Goal: Task Accomplishment & Management: Use online tool/utility

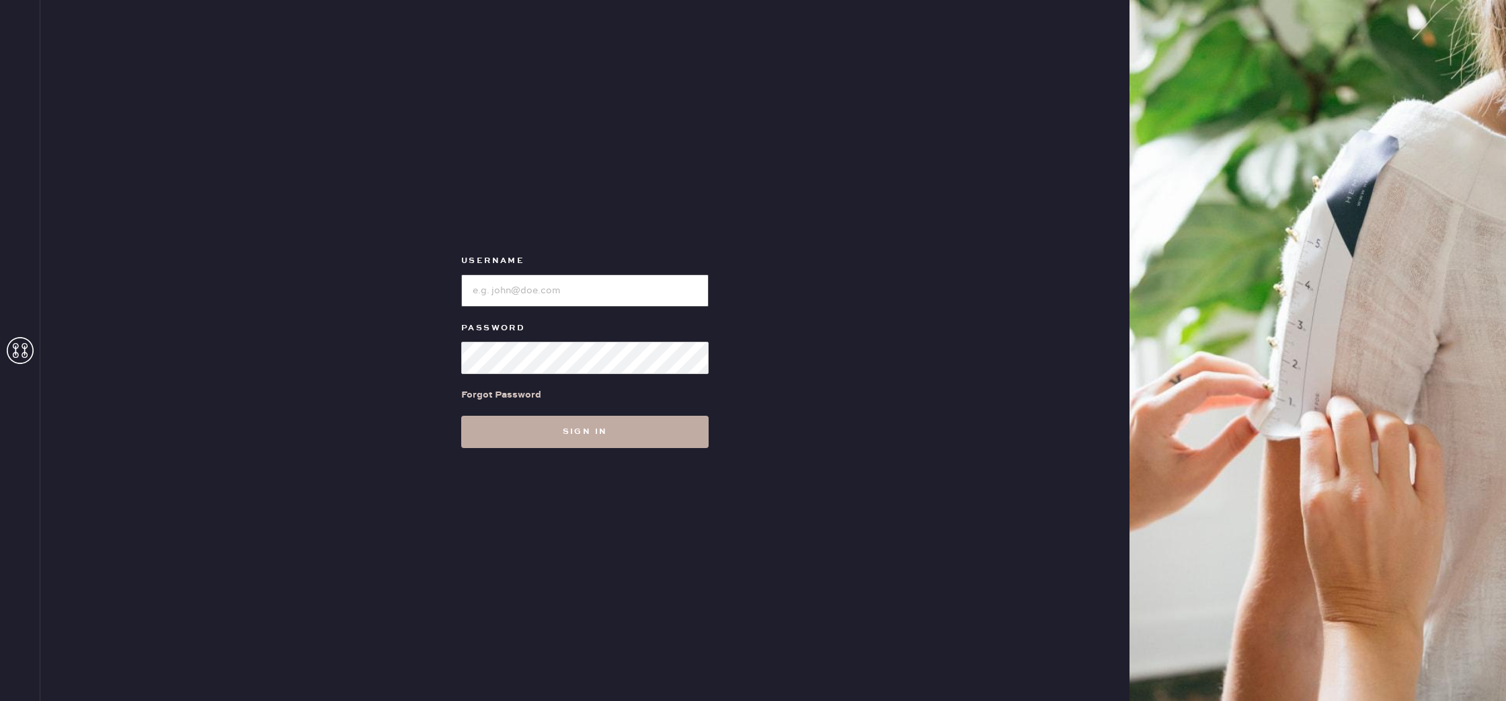
type input "reformationsoho"
click at [628, 433] on button "Sign in" at bounding box center [584, 432] width 247 height 32
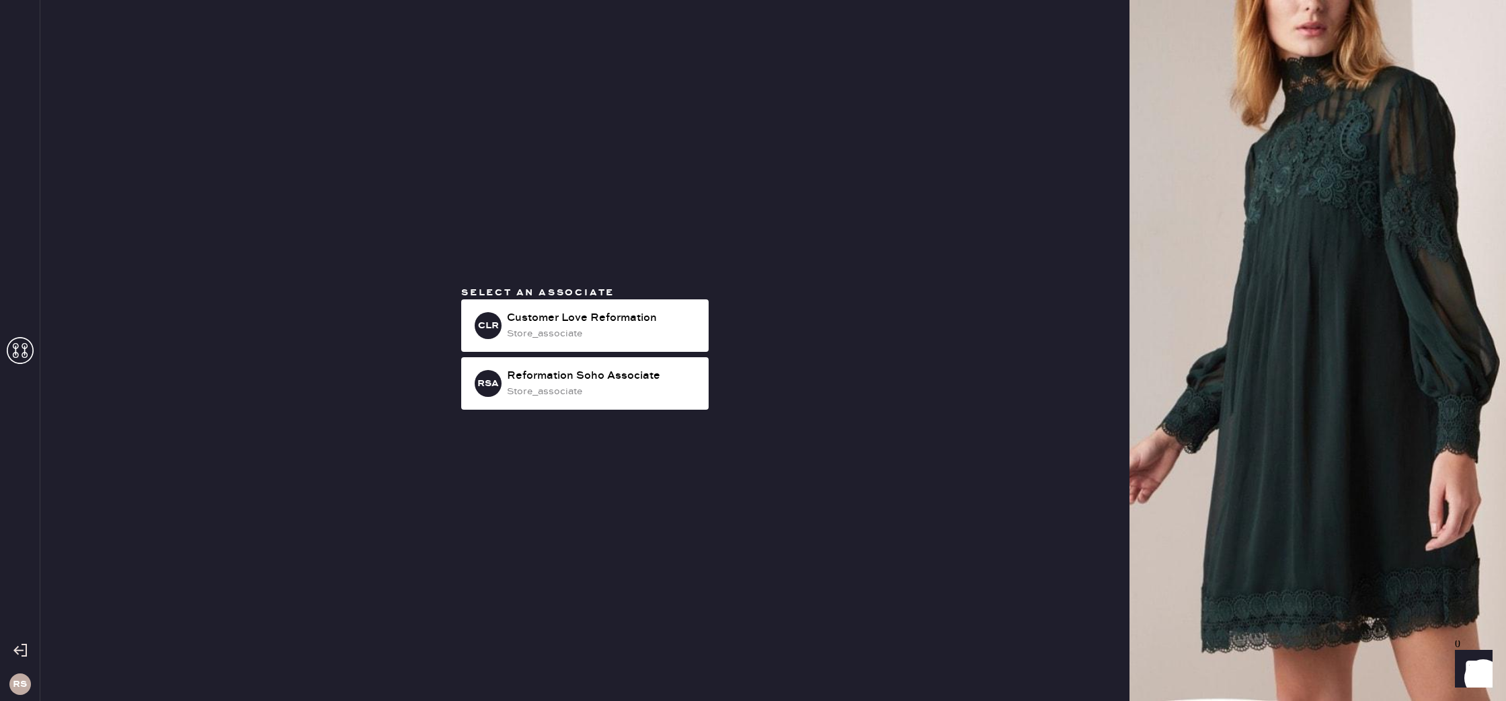
drag, startPoint x: 521, startPoint y: 367, endPoint x: 525, endPoint y: 352, distance: 15.3
click at [522, 364] on div "RSA Reformation Soho Associate store_associate" at bounding box center [584, 383] width 247 height 52
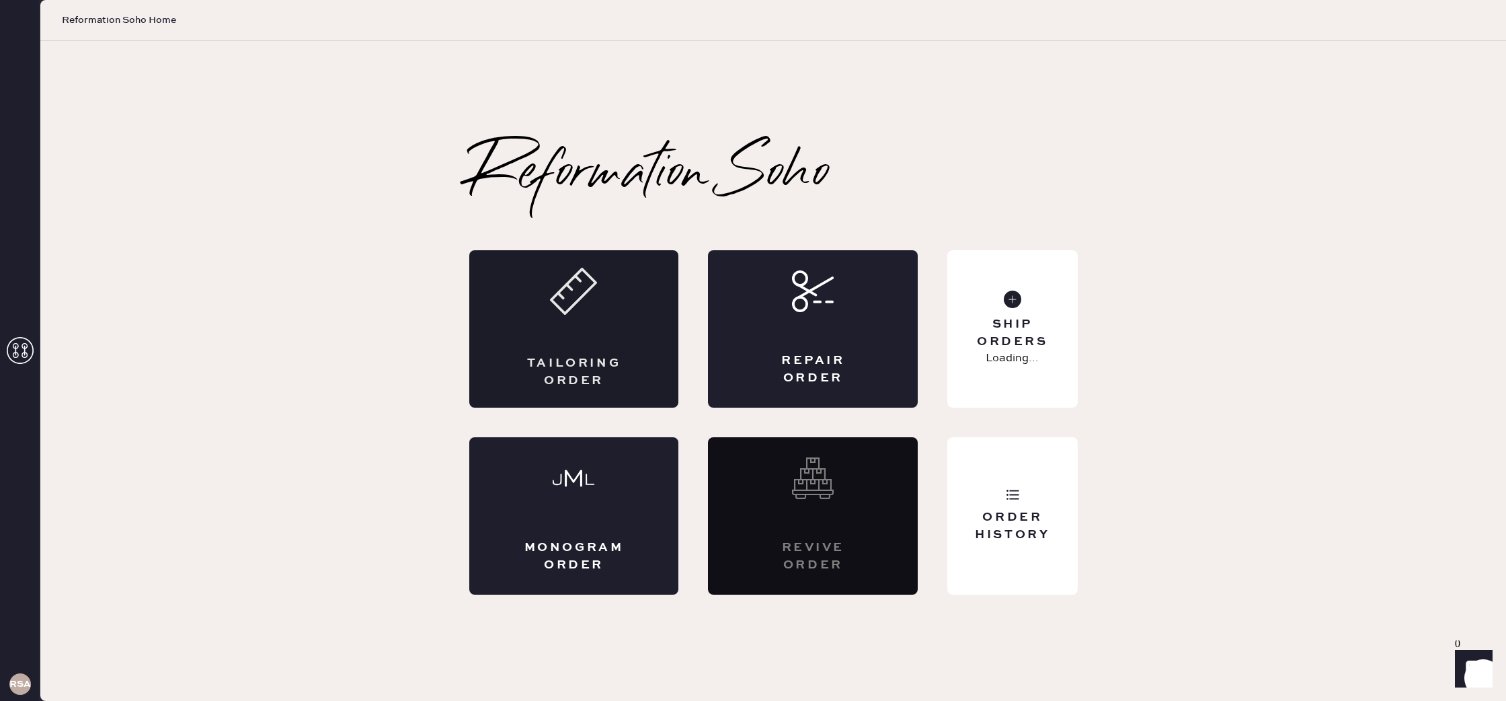
click at [532, 327] on div "Tailoring Order" at bounding box center [574, 328] width 210 height 157
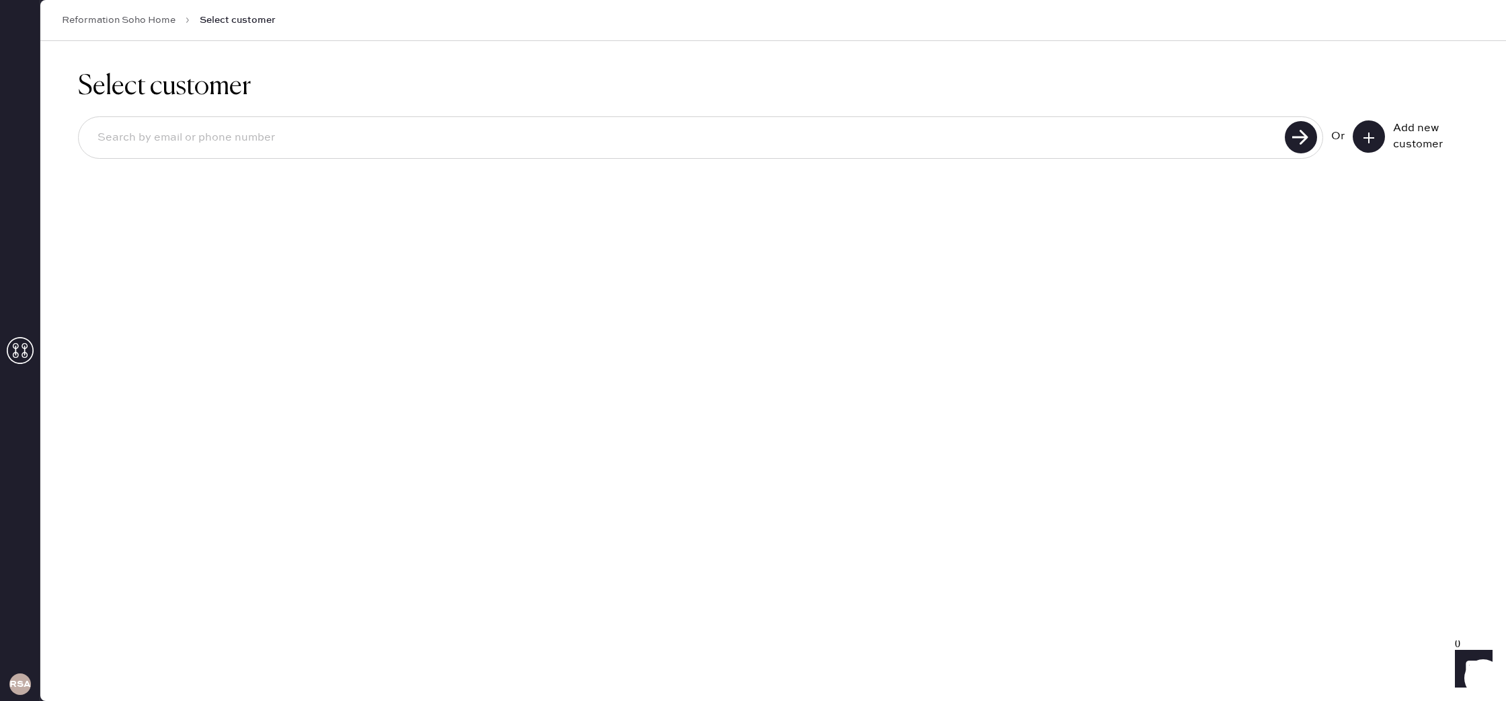
click at [147, 26] on link "Reformation Soho Home" at bounding box center [119, 19] width 114 height 13
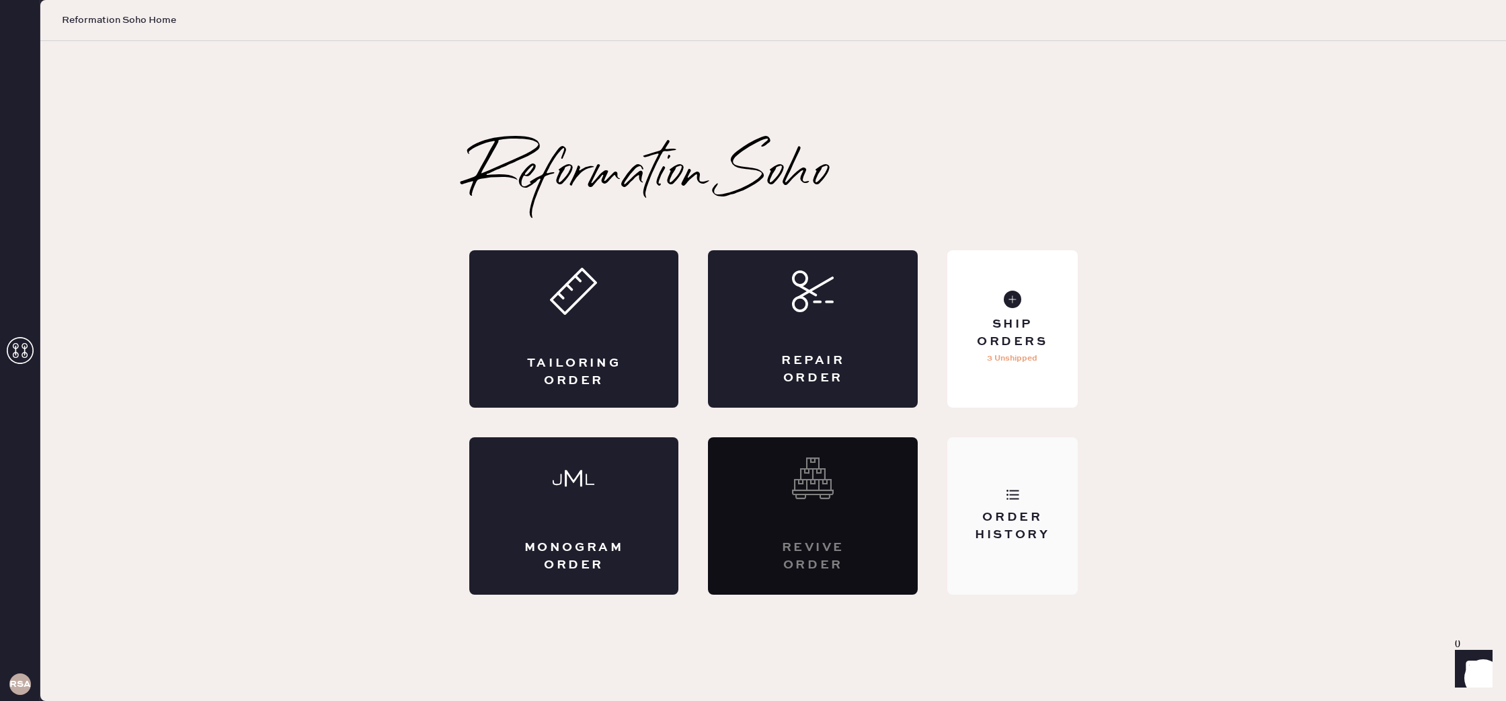
click at [1023, 479] on div "Order History" at bounding box center [1012, 515] width 130 height 157
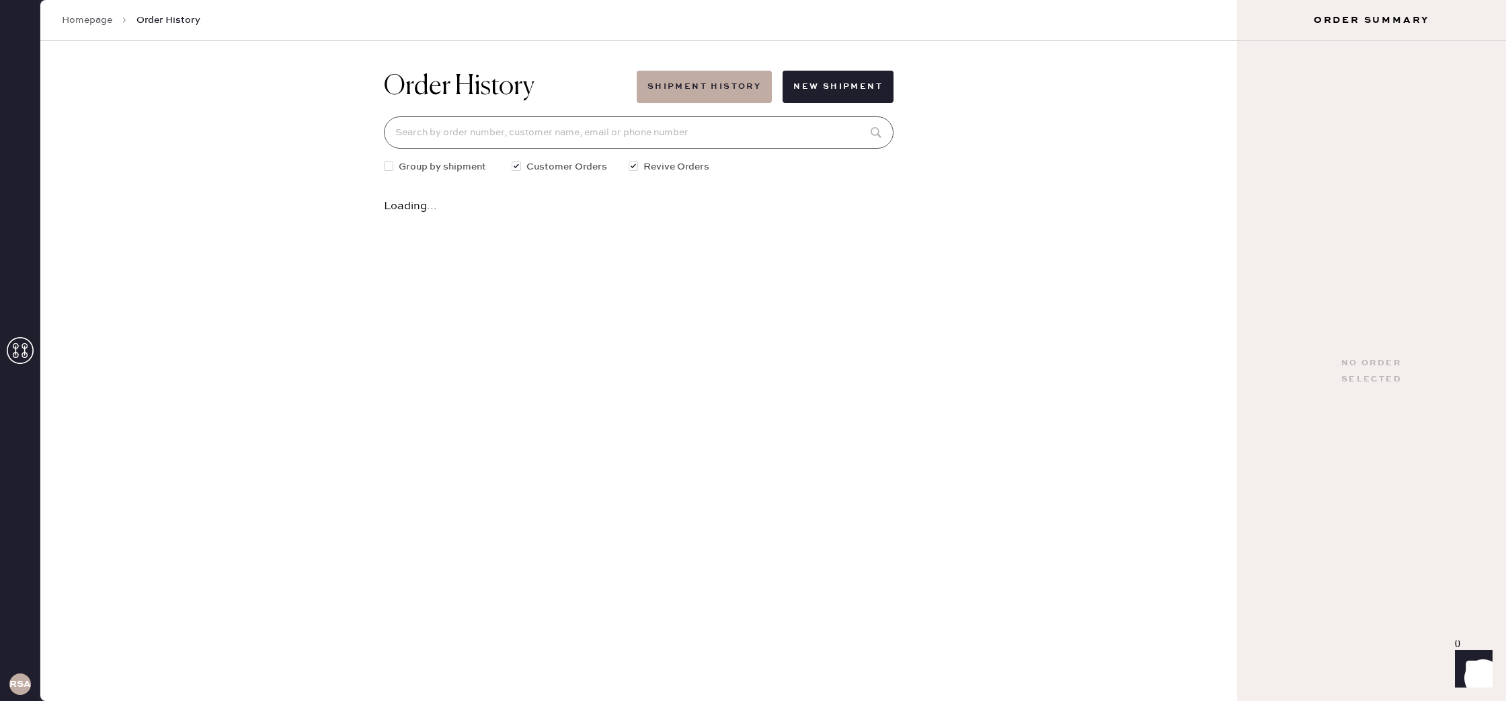
click at [565, 130] on input at bounding box center [639, 132] width 510 height 32
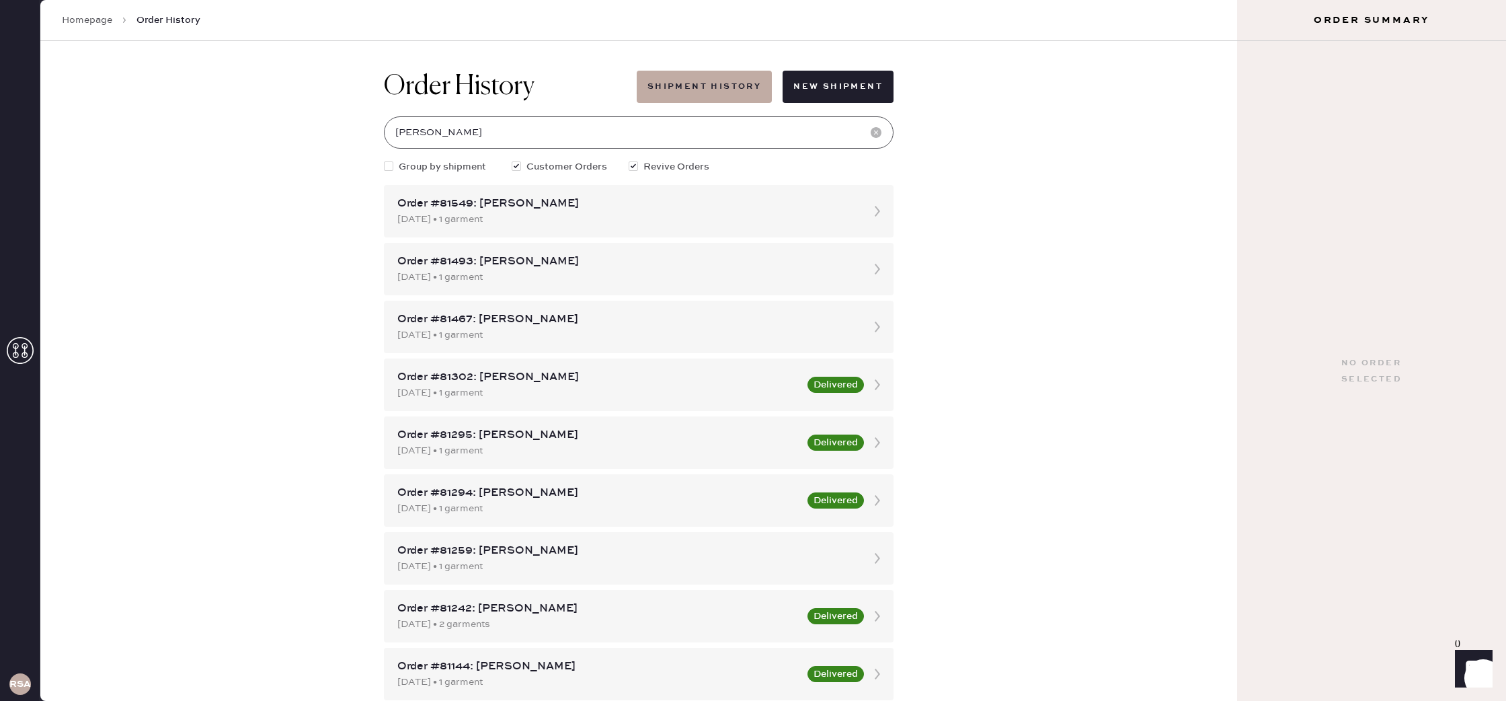
type input "[PERSON_NAME]"
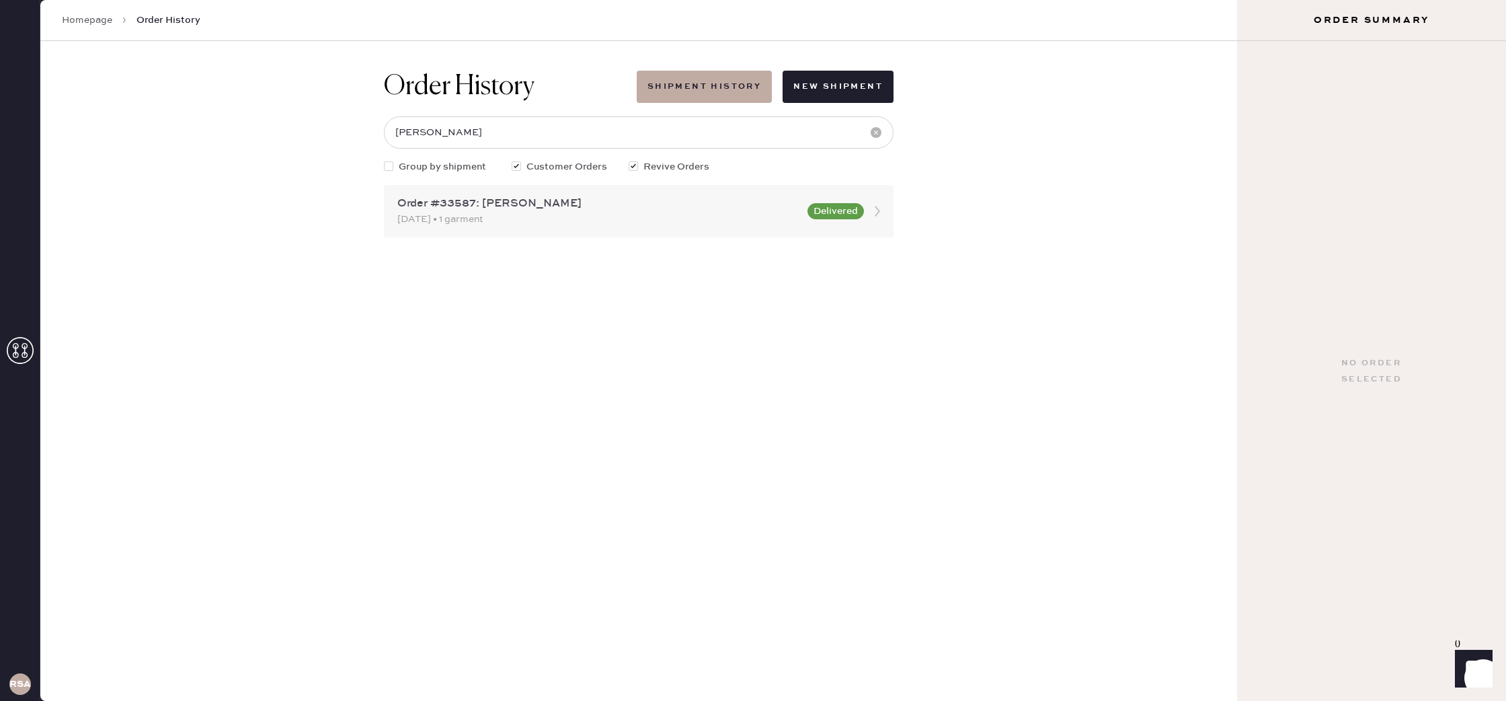
click at [540, 196] on div "Order #33587: [PERSON_NAME]" at bounding box center [598, 204] width 402 height 16
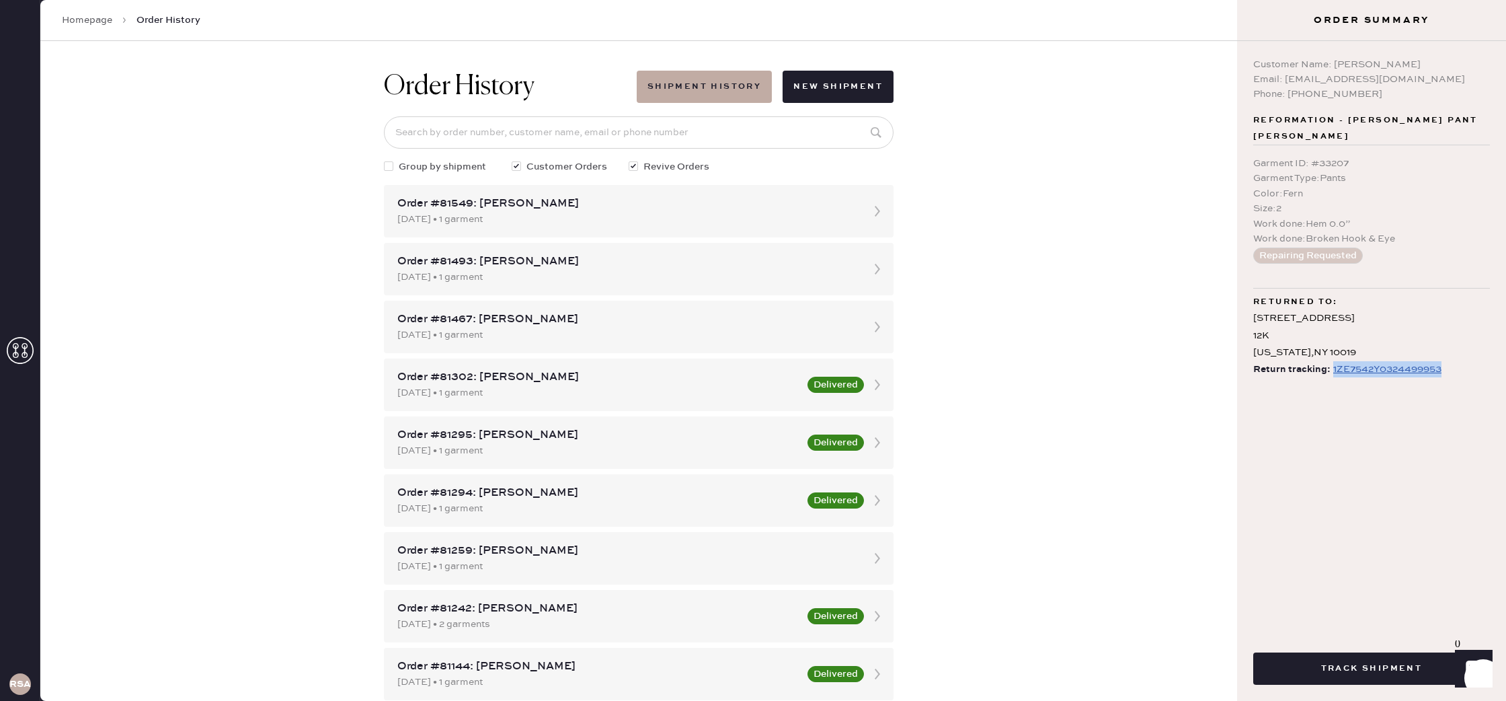
drag, startPoint x: 1443, startPoint y: 353, endPoint x: 1369, endPoint y: 354, distance: 74.0
click at [1330, 361] on div "Return tracking: 1ZE7542Y0324499953" at bounding box center [1371, 369] width 237 height 17
copy div "1ZE7542Y0324499953"
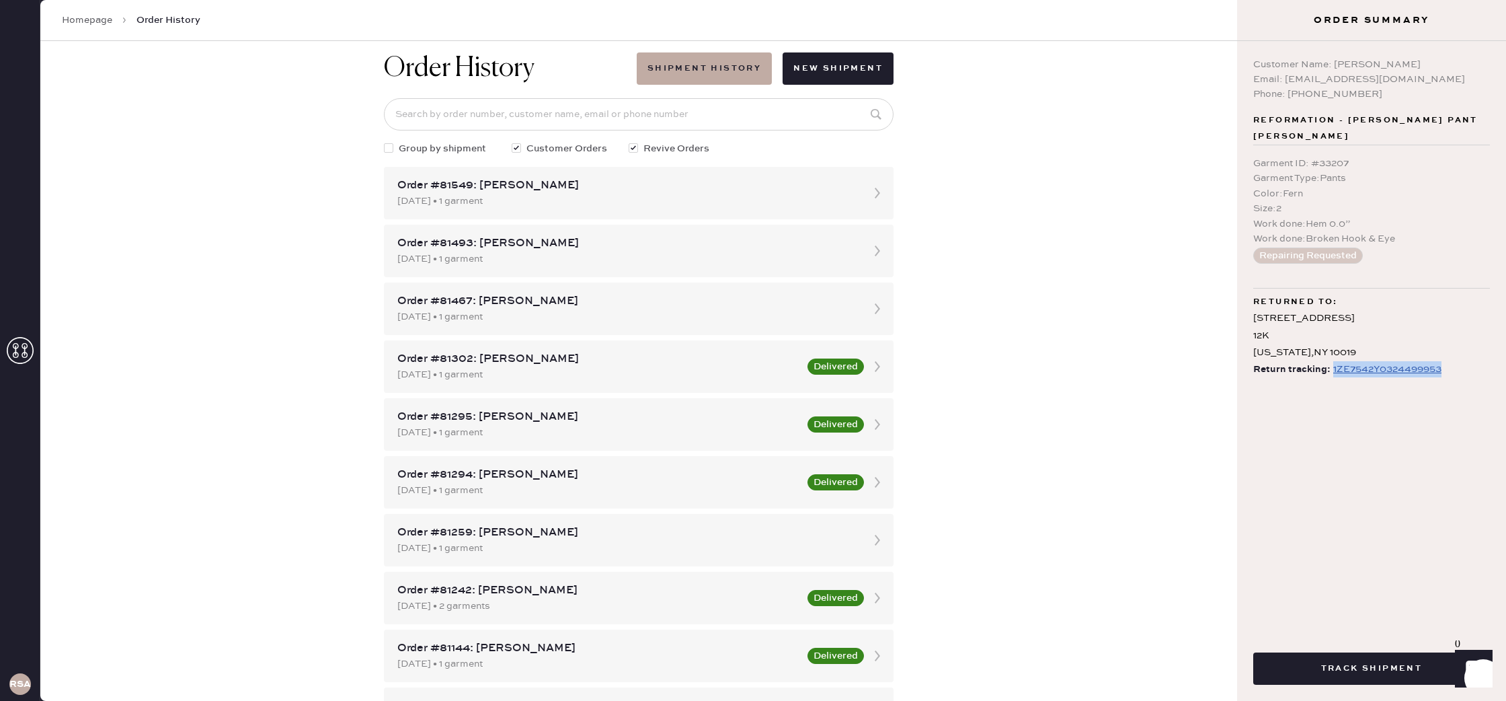
scroll to position [20, 0]
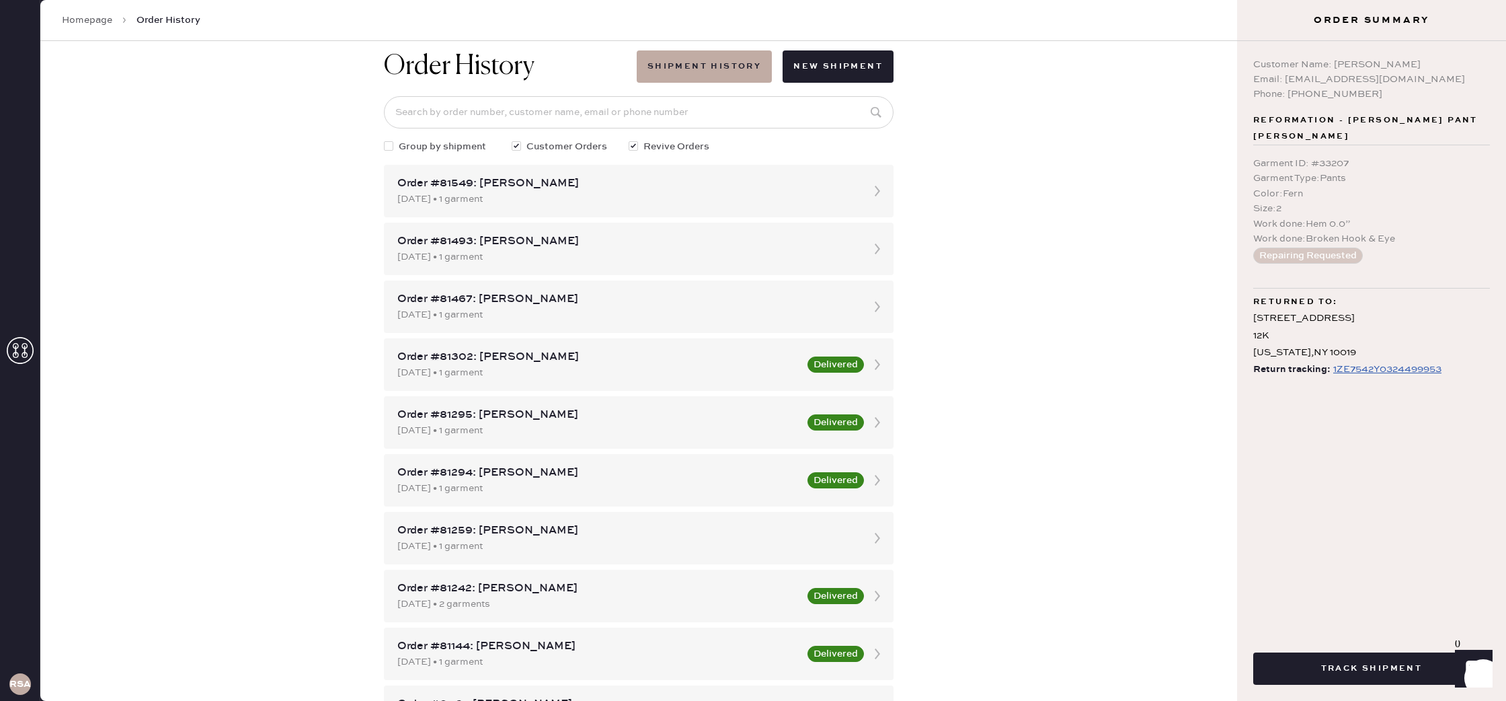
click at [455, 62] on h1 "Order History" at bounding box center [459, 66] width 151 height 32
click at [176, 21] on span "Order History" at bounding box center [168, 19] width 64 height 13
click at [60, 12] on div "Homepage Order History" at bounding box center [638, 20] width 1197 height 41
click at [72, 20] on link "Homepage" at bounding box center [87, 19] width 50 height 13
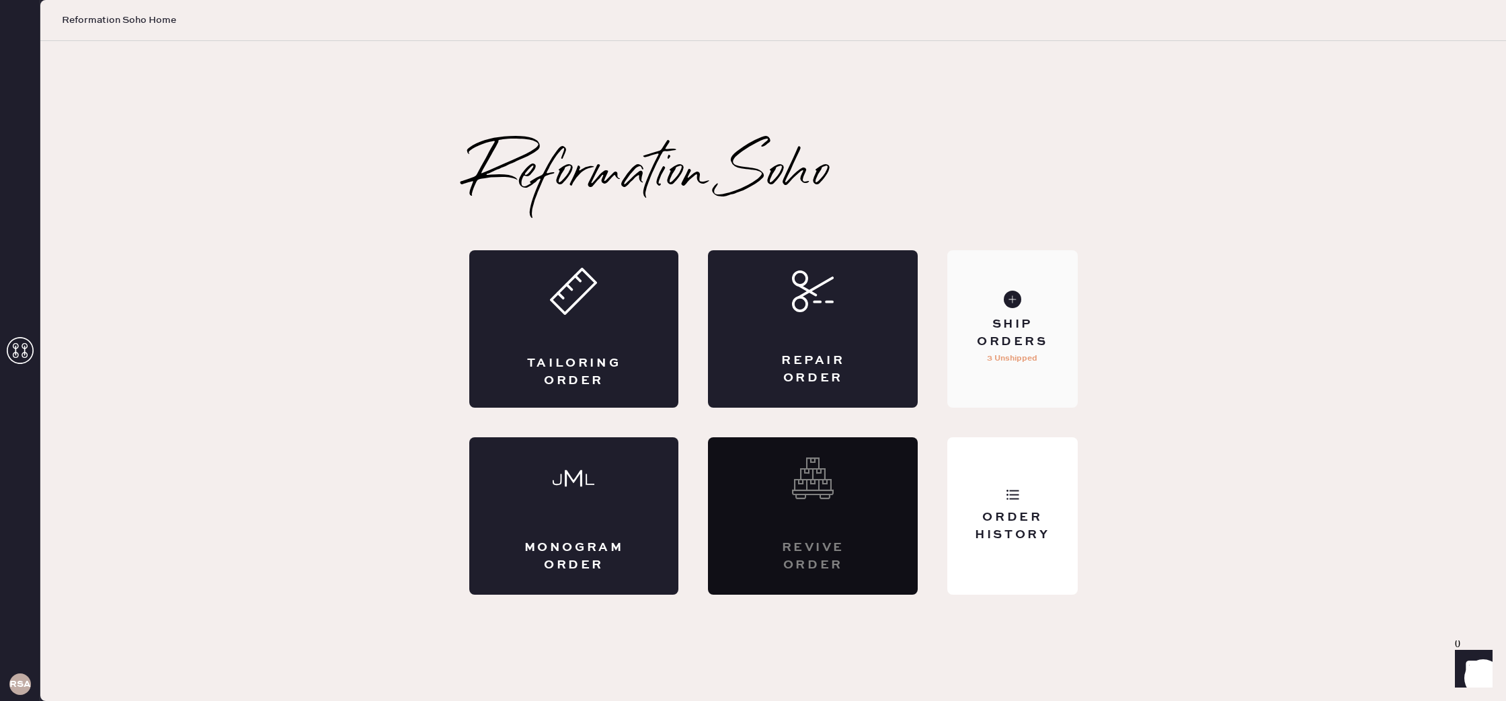
click at [1040, 375] on div "Ship Orders 3 Unshipped" at bounding box center [1012, 328] width 130 height 157
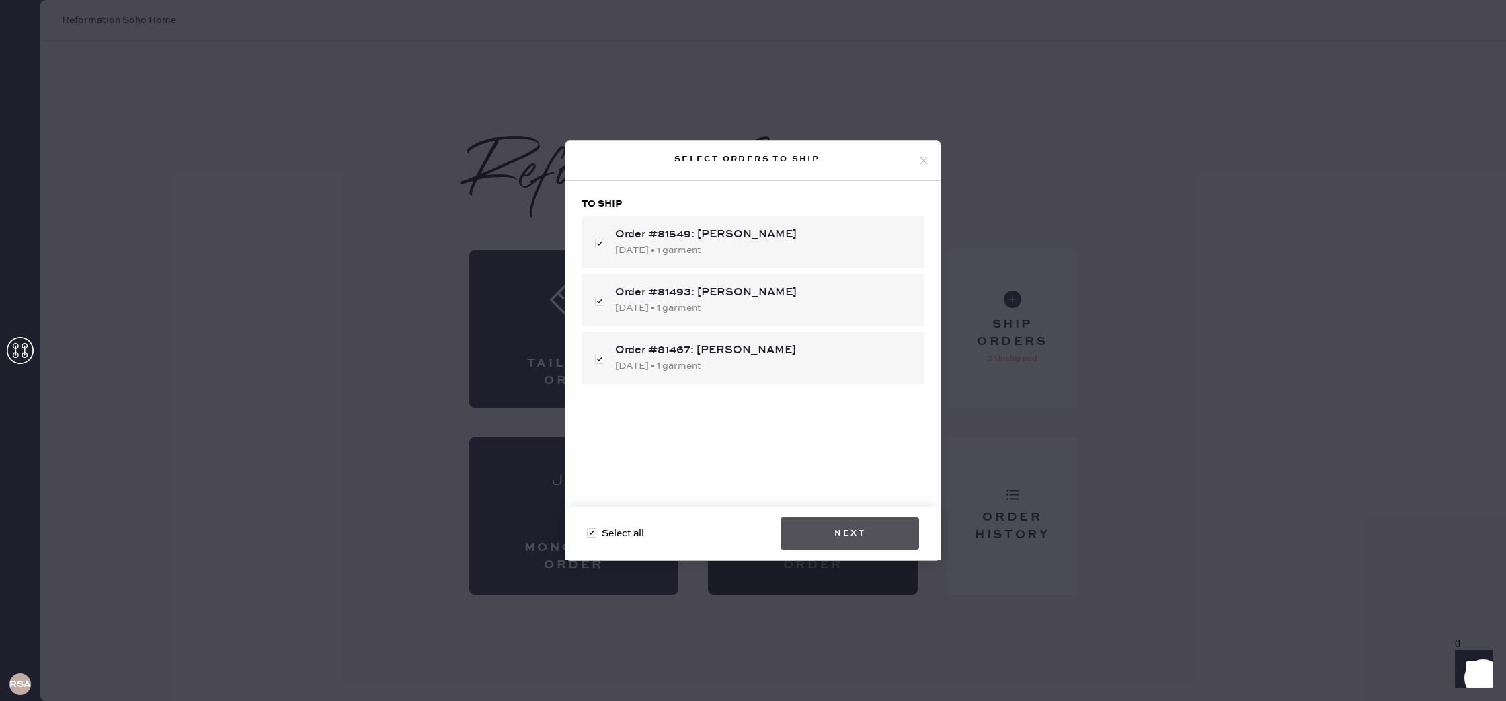
click at [843, 543] on button "Next" at bounding box center [850, 533] width 139 height 32
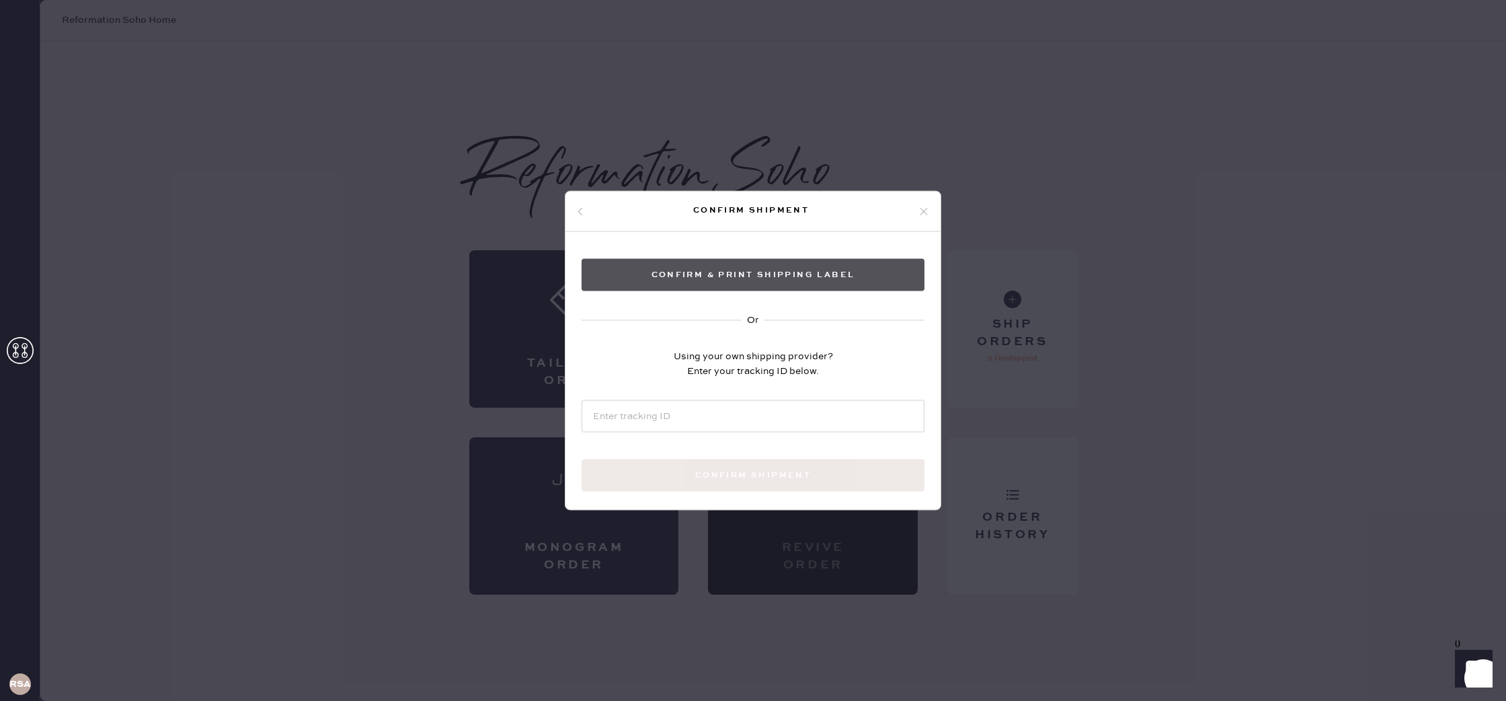
click at [790, 270] on button "Confirm & Print shipping label" at bounding box center [753, 275] width 343 height 32
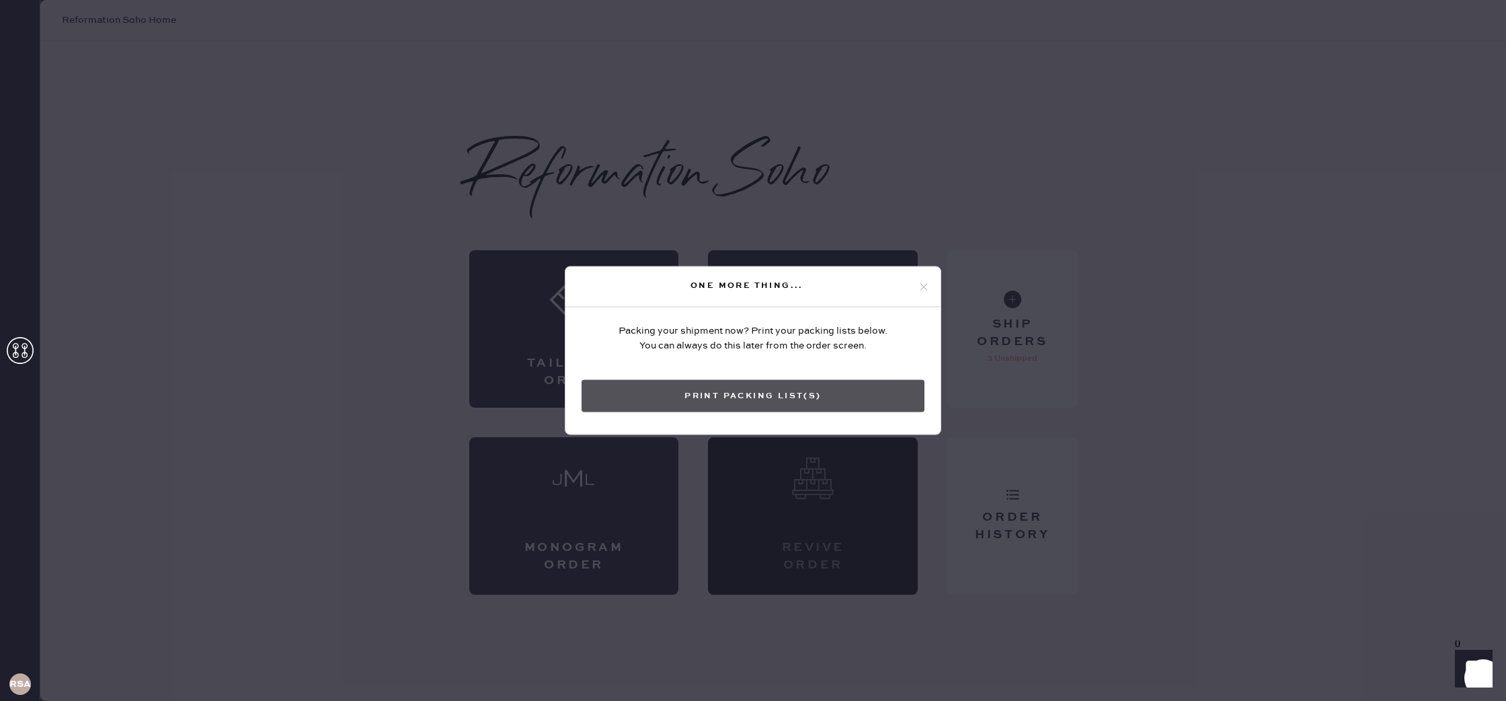
click at [820, 390] on button "Print Packing List(s)" at bounding box center [753, 396] width 343 height 32
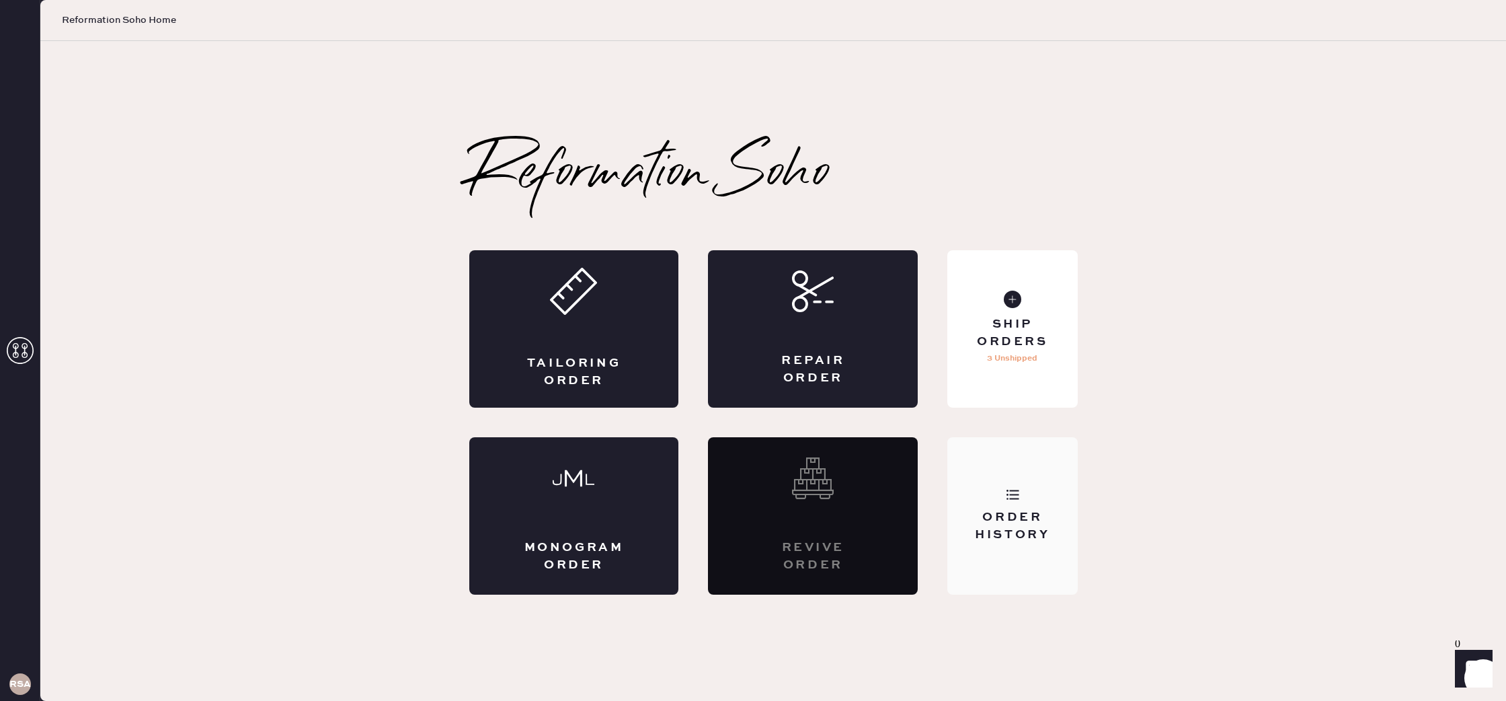
click at [1008, 537] on div "Order History" at bounding box center [1012, 526] width 108 height 34
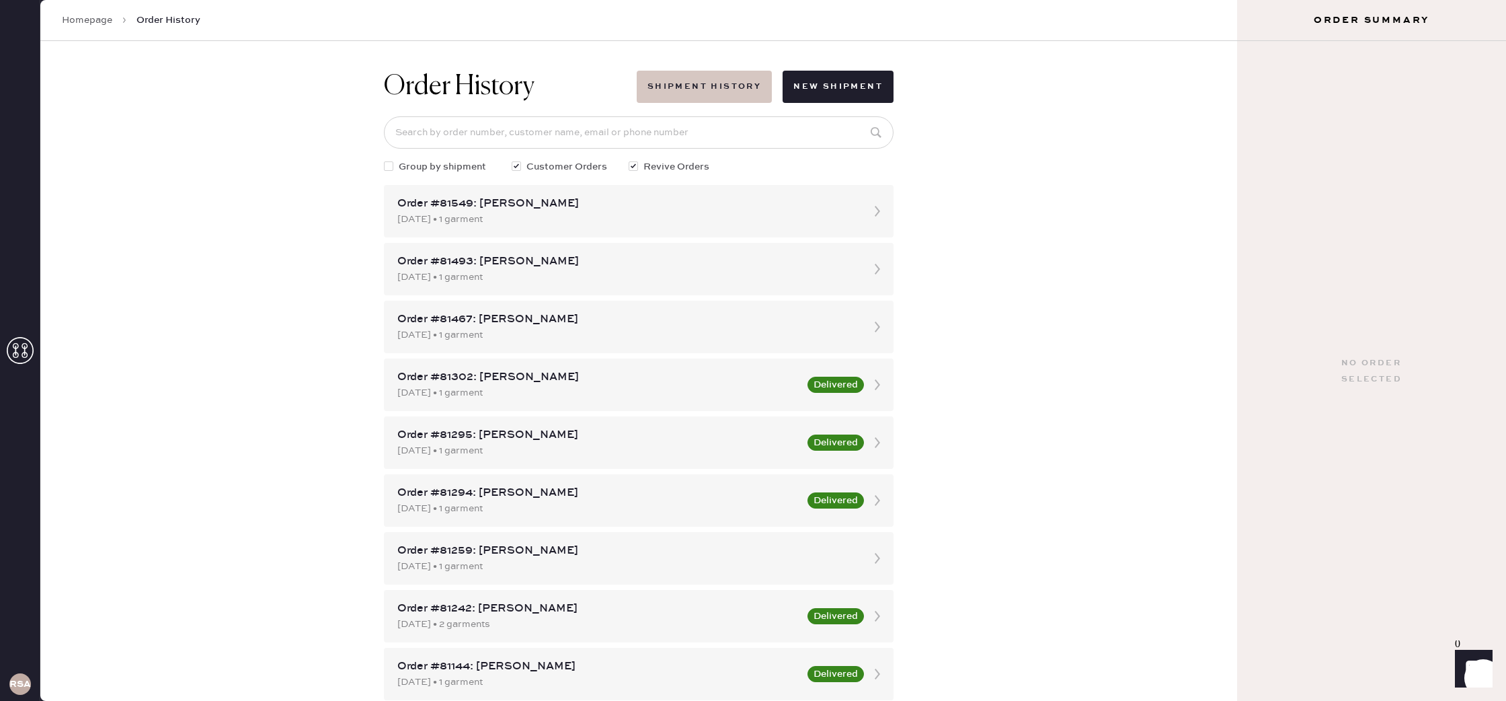
click at [747, 96] on button "Shipment History" at bounding box center [704, 87] width 135 height 32
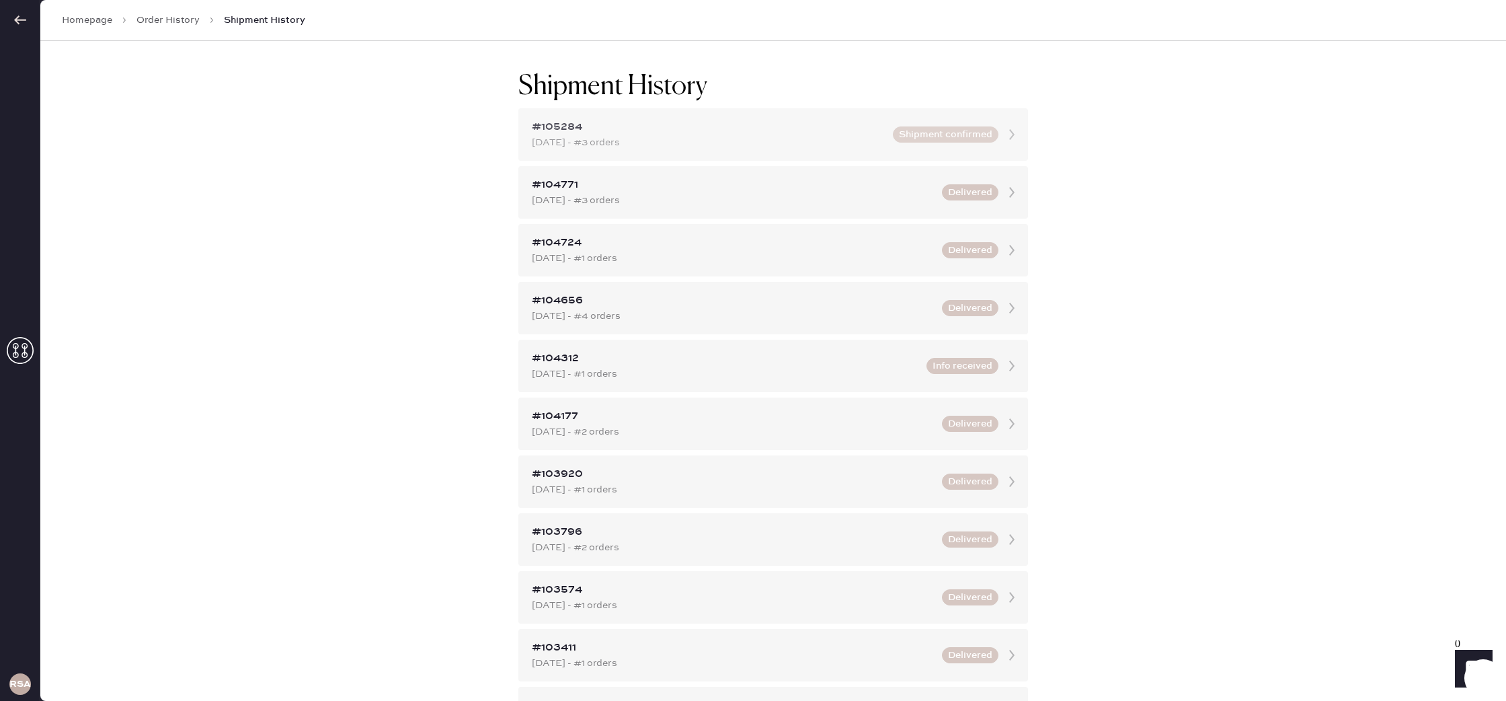
click at [989, 136] on button "Shipment confirmed" at bounding box center [946, 134] width 106 height 16
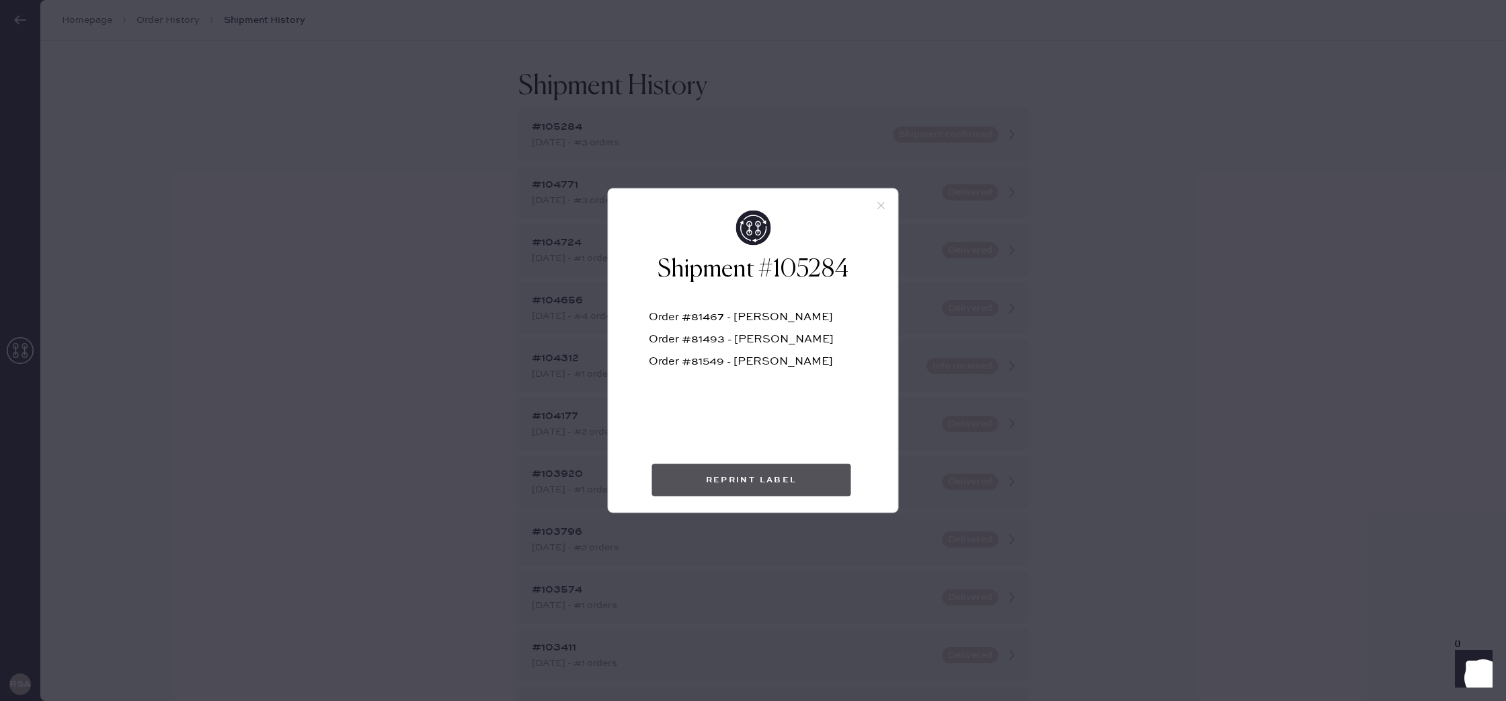
click at [743, 474] on button "Reprint Label" at bounding box center [751, 480] width 199 height 32
